Goal: Find contact information: Find contact information

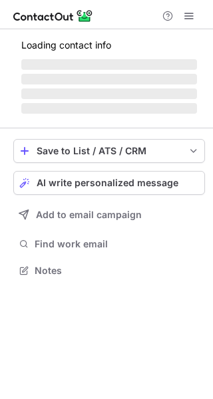
scroll to position [269, 213]
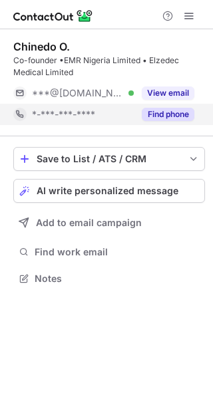
click at [179, 109] on button "Find phone" at bounding box center [168, 114] width 52 height 13
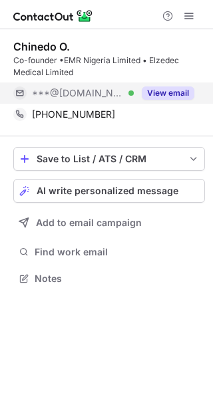
click at [174, 94] on button "View email" at bounding box center [168, 92] width 52 height 13
